Goal: Transaction & Acquisition: Purchase product/service

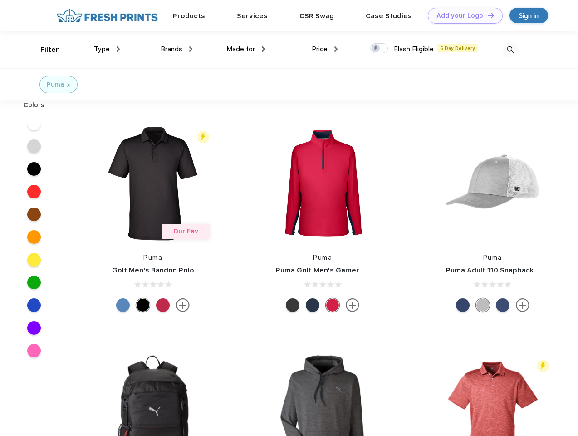
scroll to position [0, 0]
click at [462, 15] on link "Add your Logo Design Tool" at bounding box center [465, 16] width 75 height 16
click at [0, 0] on div "Design Tool" at bounding box center [0, 0] width 0 height 0
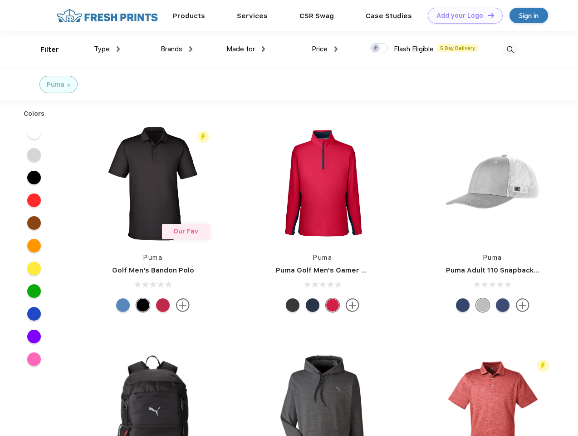
click at [487, 15] on link "Add your Logo Design Tool" at bounding box center [465, 16] width 75 height 16
click at [44, 49] on div "Filter" at bounding box center [49, 49] width 19 height 10
click at [107, 49] on span "Type" at bounding box center [102, 49] width 16 height 8
click at [177, 49] on span "Brands" at bounding box center [172, 49] width 22 height 8
click at [246, 49] on span "Made for" at bounding box center [240, 49] width 29 height 8
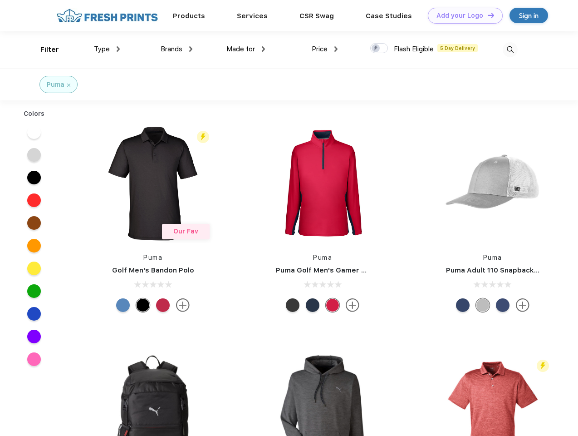
click at [325, 49] on span "Price" at bounding box center [320, 49] width 16 height 8
click at [379, 49] on div at bounding box center [379, 48] width 18 height 10
click at [376, 49] on input "checkbox" at bounding box center [373, 46] width 6 height 6
click at [510, 49] on img at bounding box center [510, 49] width 15 height 15
